Goal: Information Seeking & Learning: Find specific fact

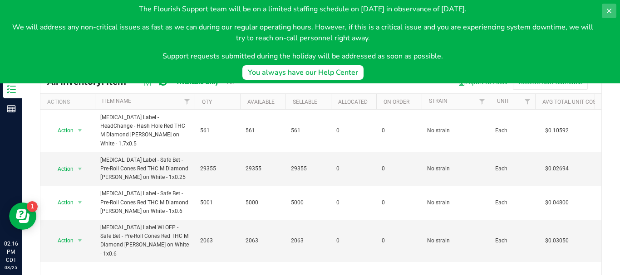
click at [613, 10] on button at bounding box center [609, 11] width 15 height 15
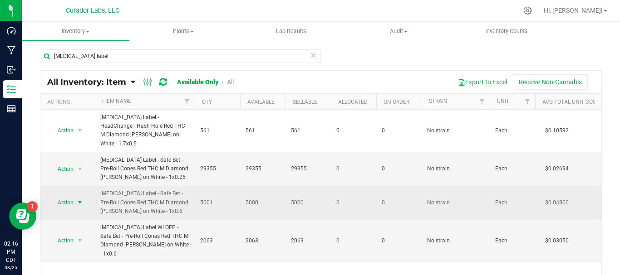
click at [58, 197] on span "Action" at bounding box center [61, 202] width 24 height 13
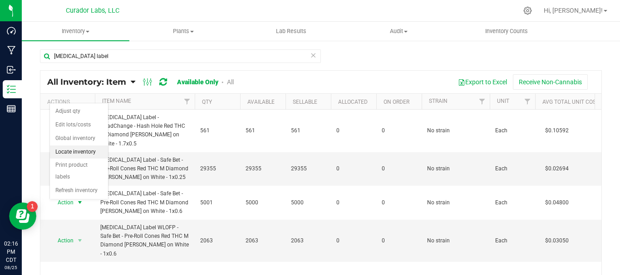
click at [84, 151] on li "Locate inventory" at bounding box center [79, 153] width 58 height 14
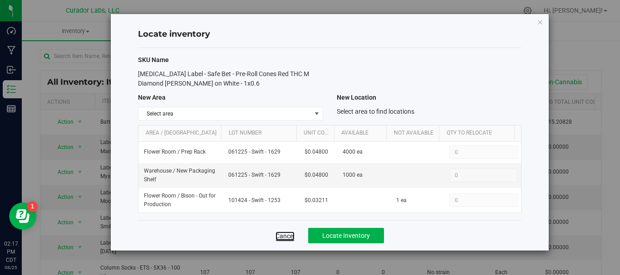
click at [284, 234] on link "Cancel" at bounding box center [284, 236] width 19 height 9
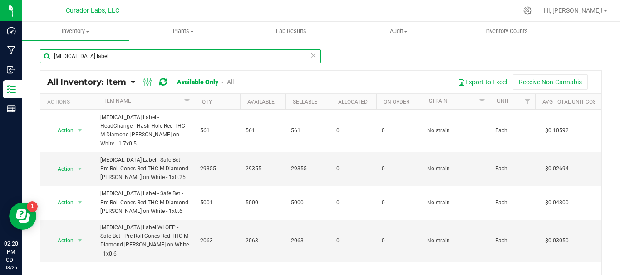
click at [44, 57] on input "[MEDICAL_DATA] label" at bounding box center [180, 56] width 281 height 14
drag, startPoint x: 93, startPoint y: 55, endPoint x: 39, endPoint y: 66, distance: 55.4
click at [39, 66] on div "crutch label All Inventory: Item Item Summary Item (default) Item by Strain Ite…" at bounding box center [321, 182] width 598 height 284
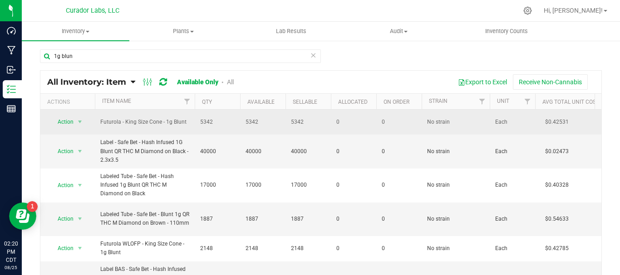
drag, startPoint x: 187, startPoint y: 121, endPoint x: 98, endPoint y: 124, distance: 89.4
click at [98, 124] on td "Futurola - King Size Cone - 1g Blunt" at bounding box center [145, 122] width 100 height 25
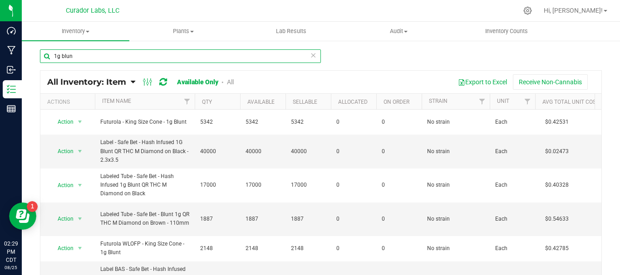
drag, startPoint x: 102, startPoint y: 50, endPoint x: 39, endPoint y: 62, distance: 64.6
click at [39, 62] on div "1g blun All Inventory: Item Item Summary Item (default) Item by Strain Item by …" at bounding box center [321, 182] width 598 height 284
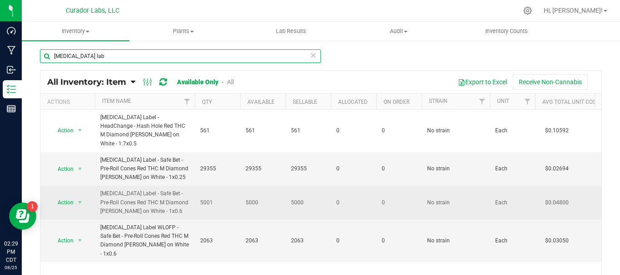
type input "crutch lab"
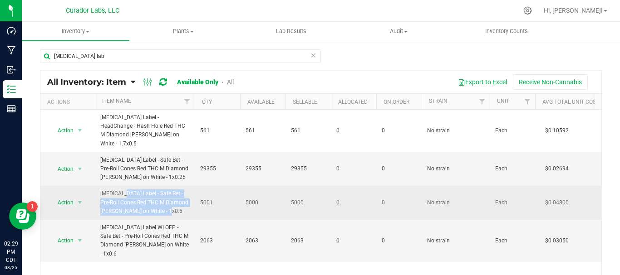
drag, startPoint x: 156, startPoint y: 200, endPoint x: 99, endPoint y: 186, distance: 58.3
click at [99, 186] on td "[MEDICAL_DATA] Label - Safe Bet - Pre-Roll Cones Red THC M Diamond [PERSON_NAME…" at bounding box center [145, 203] width 100 height 34
copy span "[MEDICAL_DATA] Label - Safe Bet - Pre-Roll Cones Red THC M Diamond [PERSON_NAME…"
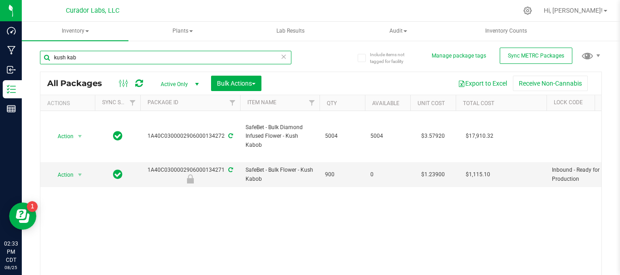
drag, startPoint x: 116, startPoint y: 51, endPoint x: 39, endPoint y: 55, distance: 77.2
click at [39, 55] on div "Include items not tagged for facility Manage package tags Sync METRC Packages k…" at bounding box center [321, 178] width 598 height 277
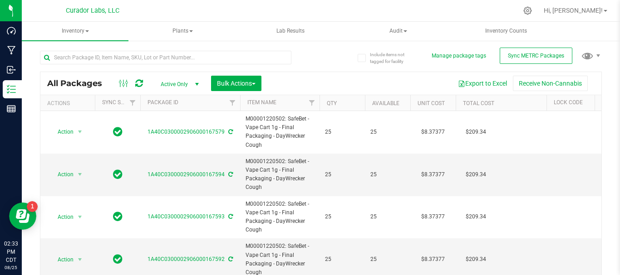
click at [144, 64] on div at bounding box center [165, 61] width 251 height 21
click at [142, 54] on input "text" at bounding box center [165, 58] width 251 height 14
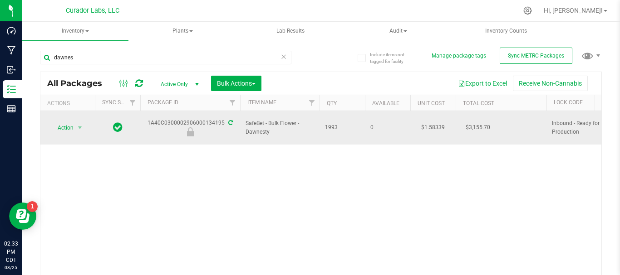
drag, startPoint x: 143, startPoint y: 121, endPoint x: 225, endPoint y: 126, distance: 82.3
click at [225, 126] on div "1A40C0300002906000134195" at bounding box center [190, 128] width 103 height 18
copy div "1A40C0300002906000134195"
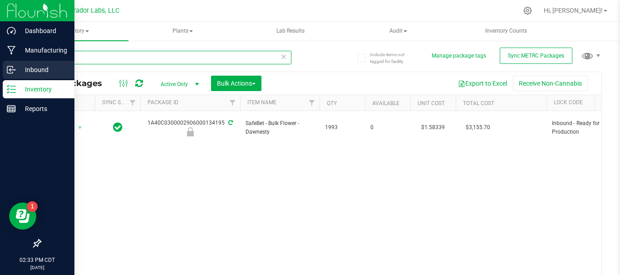
drag, startPoint x: 76, startPoint y: 56, endPoint x: 20, endPoint y: 71, distance: 57.7
click at [20, 71] on div "Dashboard Manufacturing Inbound Inventory Reports 02:33 PM CDT 08/25/2025 08/25…" at bounding box center [310, 137] width 620 height 275
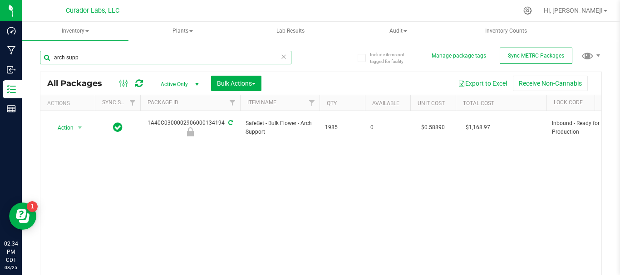
type input "arch supp"
